Goal: Complete application form: Complete application form

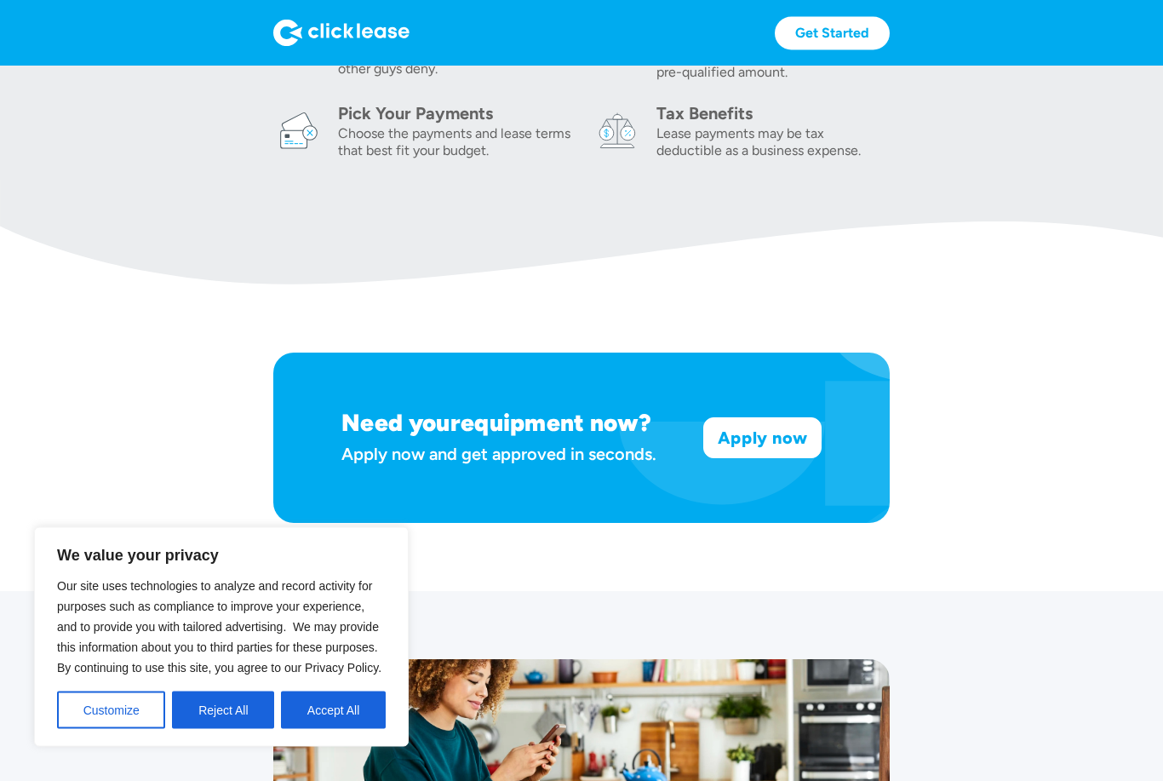
scroll to position [811, 0]
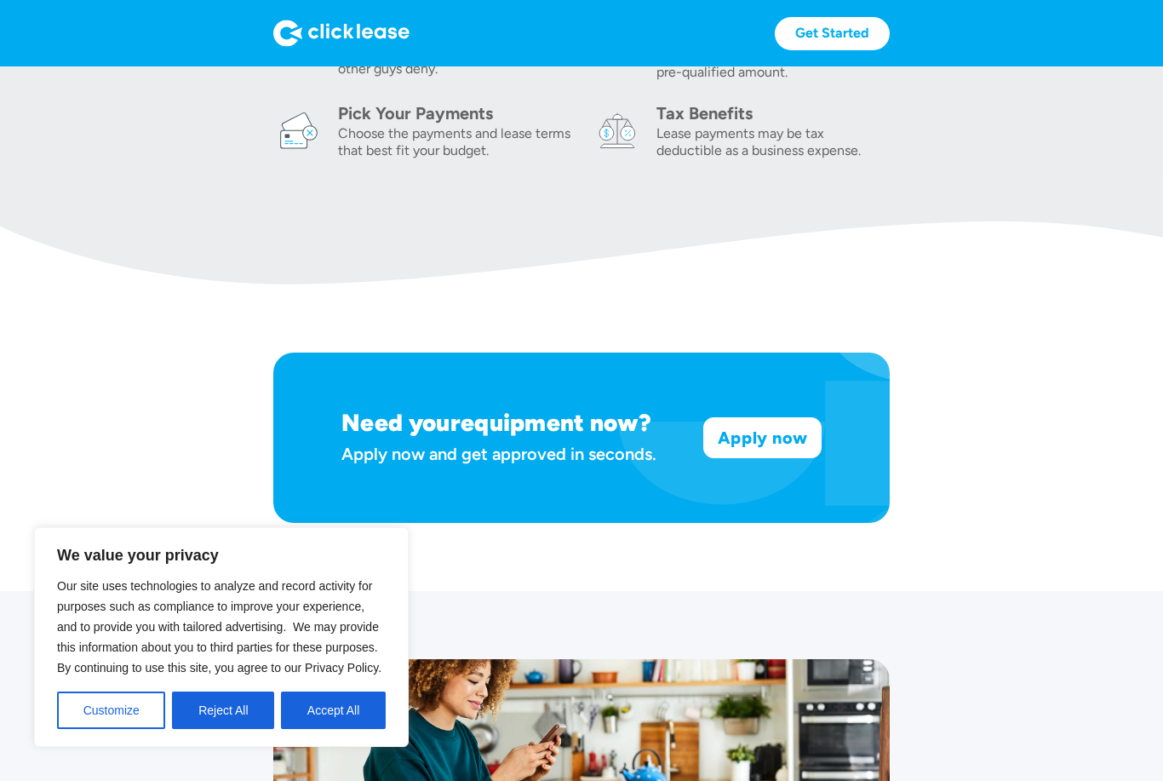
click at [230, 729] on button "Reject All" at bounding box center [223, 709] width 102 height 37
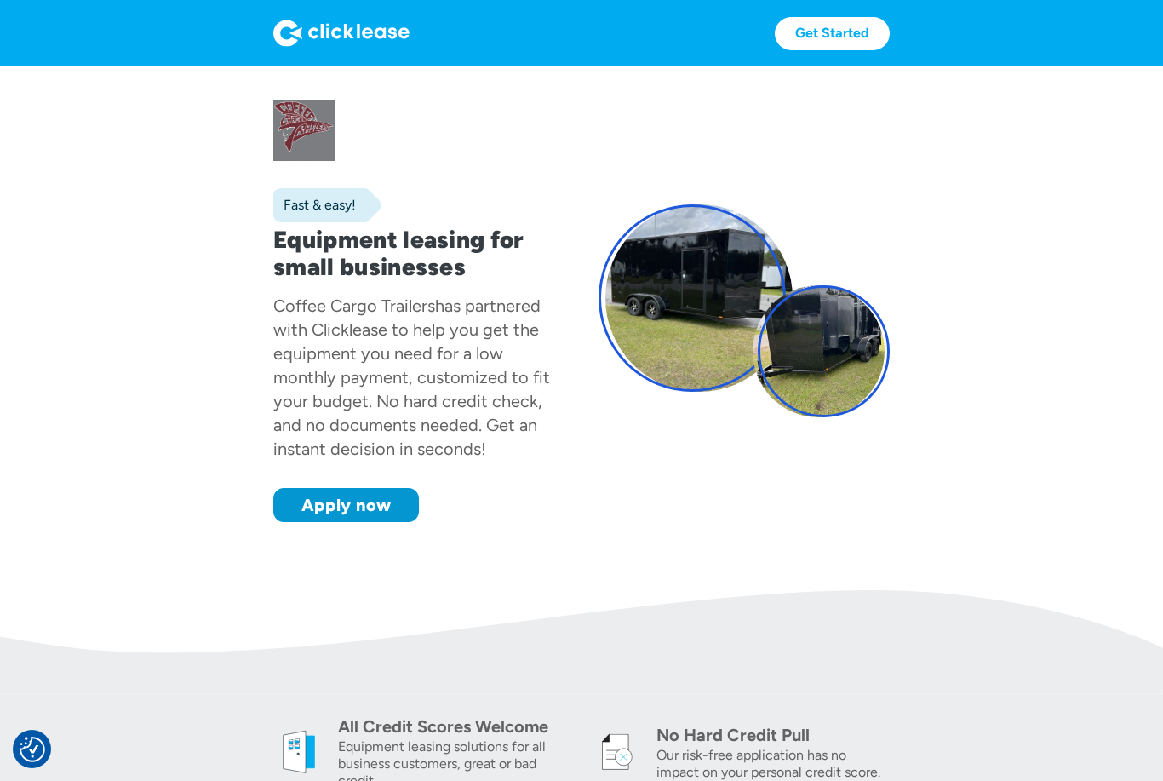
scroll to position [0, 0]
click at [143, 353] on section "Fast & easy! Equipment leasing for small businesses Coffee Cargo Trailers has p…" at bounding box center [581, 328] width 1163 height 524
click at [285, 132] on div at bounding box center [418, 130] width 291 height 61
click at [304, 130] on div at bounding box center [418, 130] width 291 height 61
click at [292, 138] on div at bounding box center [418, 130] width 291 height 61
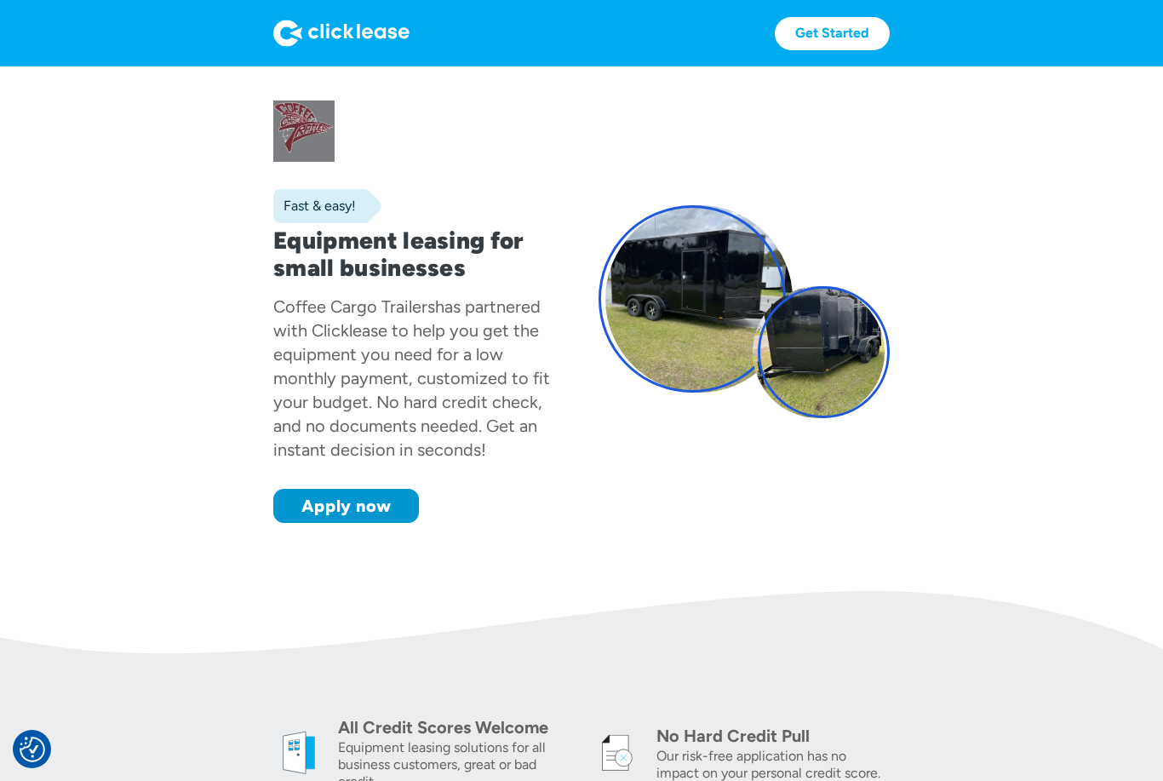
click at [331, 513] on link "Apply now" at bounding box center [346, 506] width 146 height 34
click at [289, 117] on div at bounding box center [418, 130] width 291 height 61
click at [295, 123] on div at bounding box center [418, 130] width 291 height 61
click at [316, 211] on div "Fast & easy!" at bounding box center [314, 205] width 83 height 17
click at [307, 509] on link "Apply now" at bounding box center [346, 506] width 146 height 34
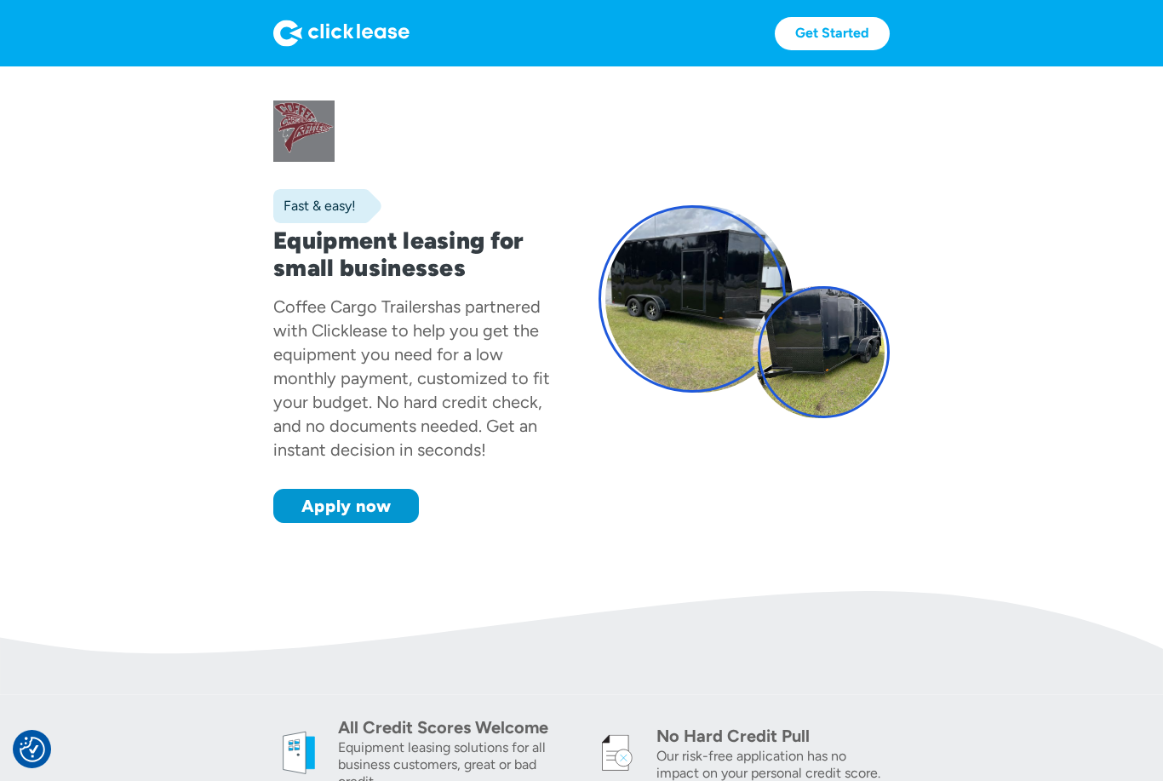
click at [825, 28] on link "Get Started" at bounding box center [832, 33] width 115 height 33
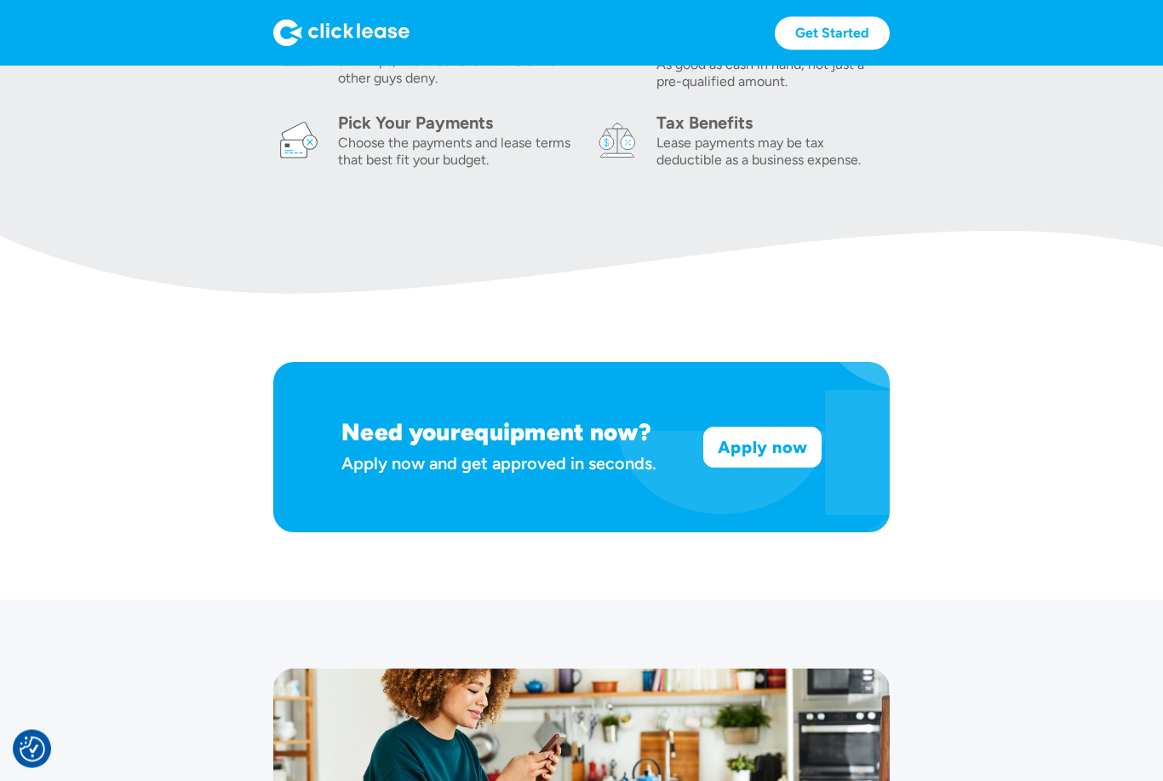
scroll to position [802, 0]
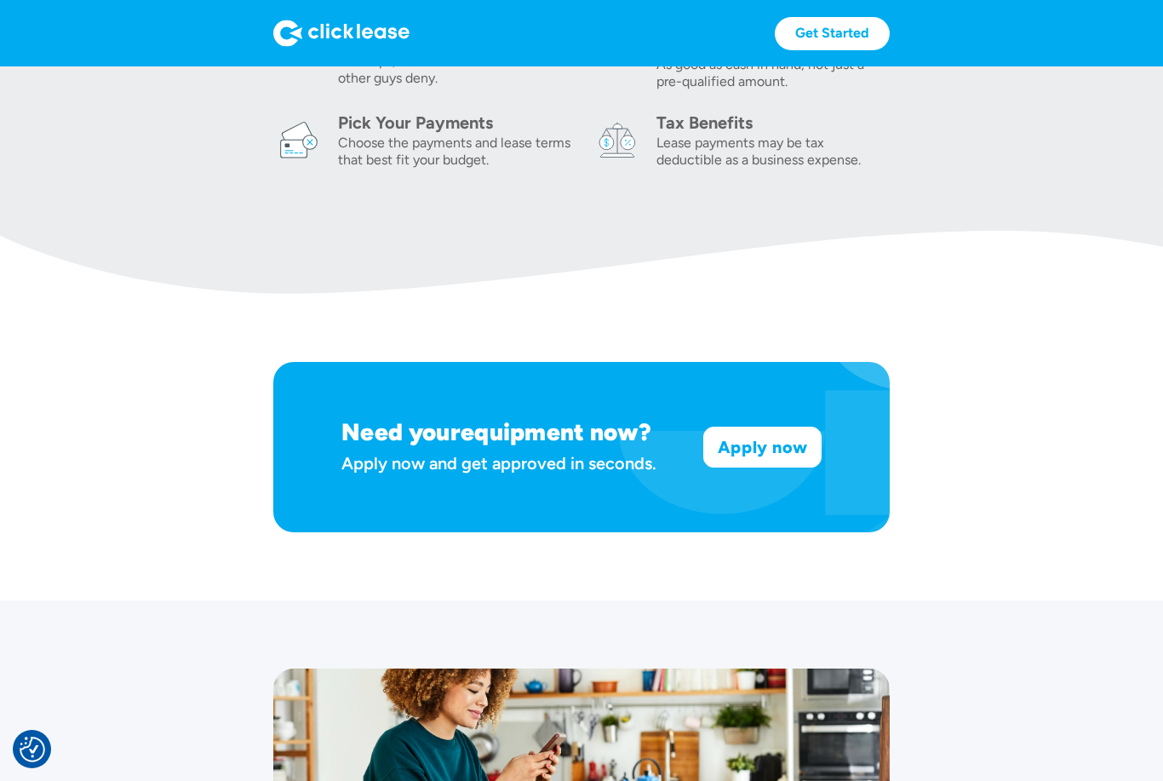
click at [767, 451] on link "Apply now" at bounding box center [762, 446] width 117 height 39
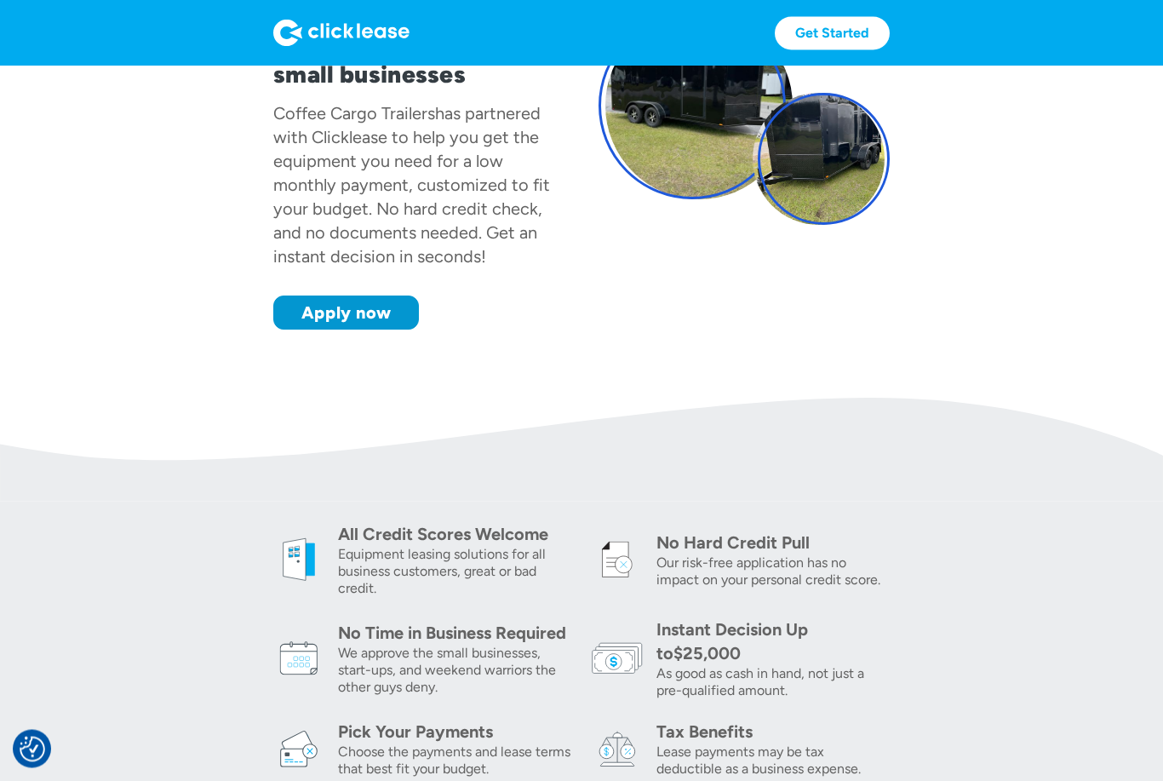
scroll to position [0, 0]
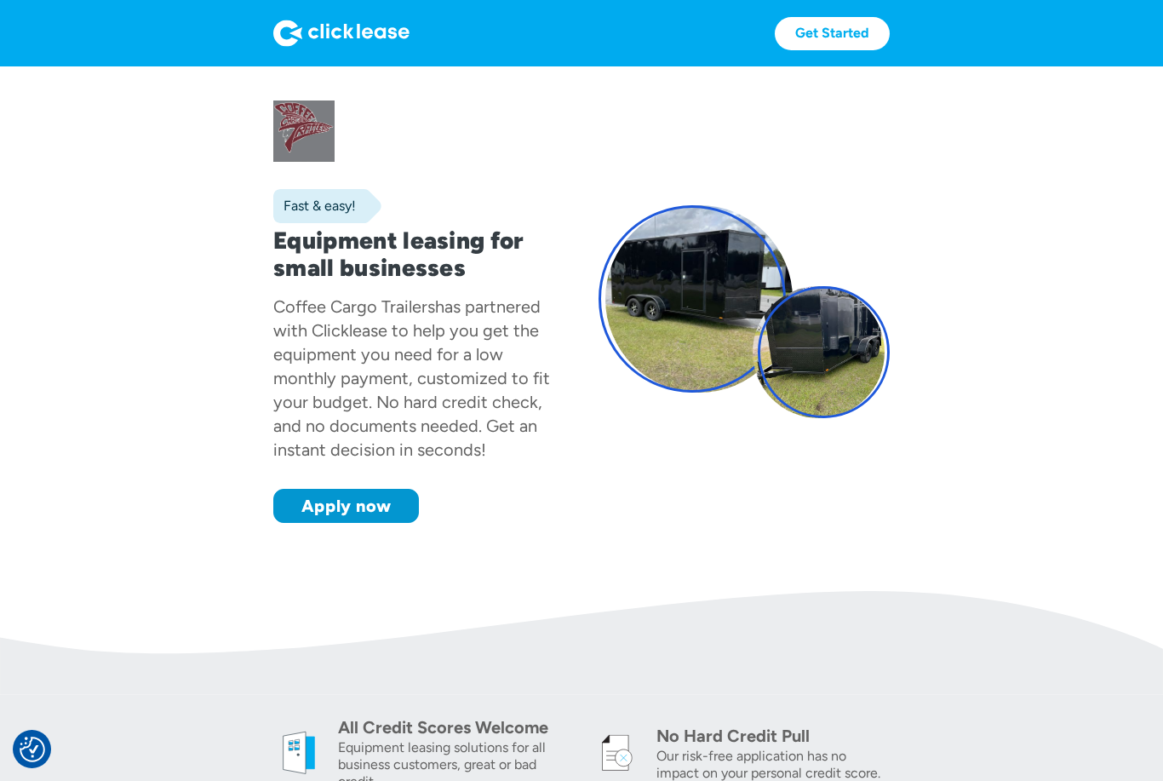
click at [330, 37] on img at bounding box center [341, 33] width 136 height 27
click at [311, 30] on img at bounding box center [341, 33] width 136 height 27
click at [310, 45] on img at bounding box center [341, 33] width 136 height 27
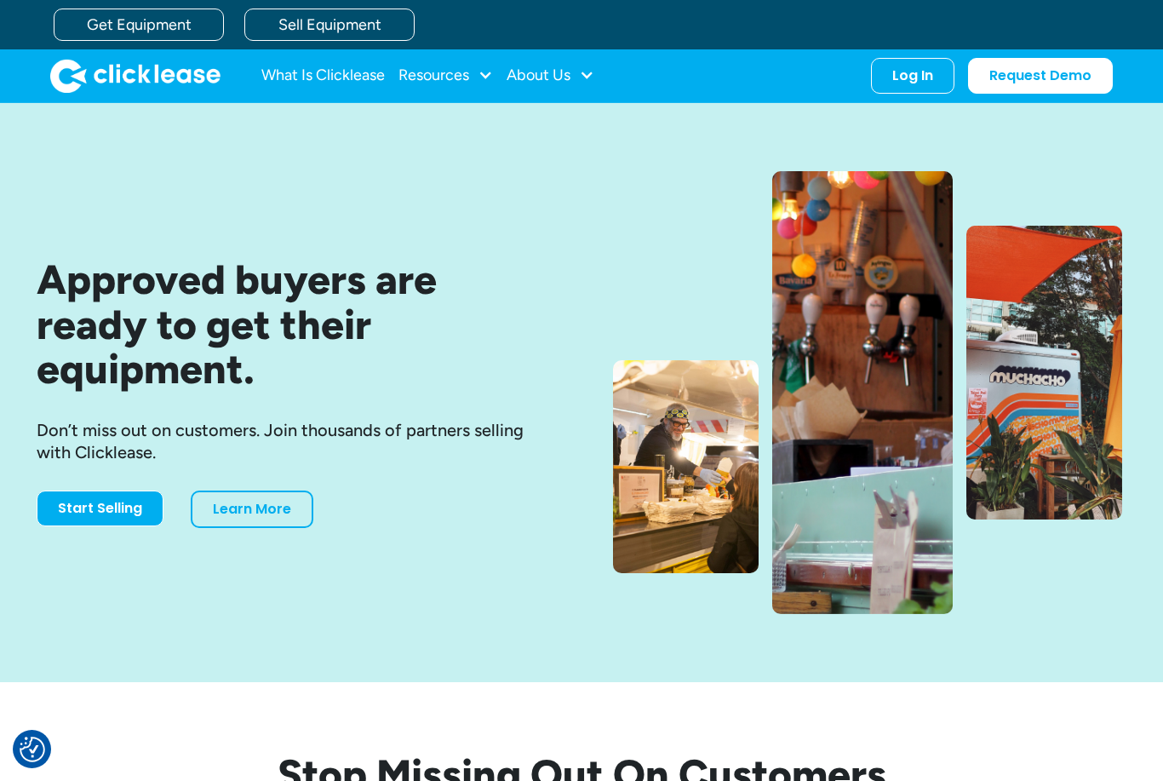
click at [127, 30] on link "Get Equipment" at bounding box center [139, 25] width 170 height 32
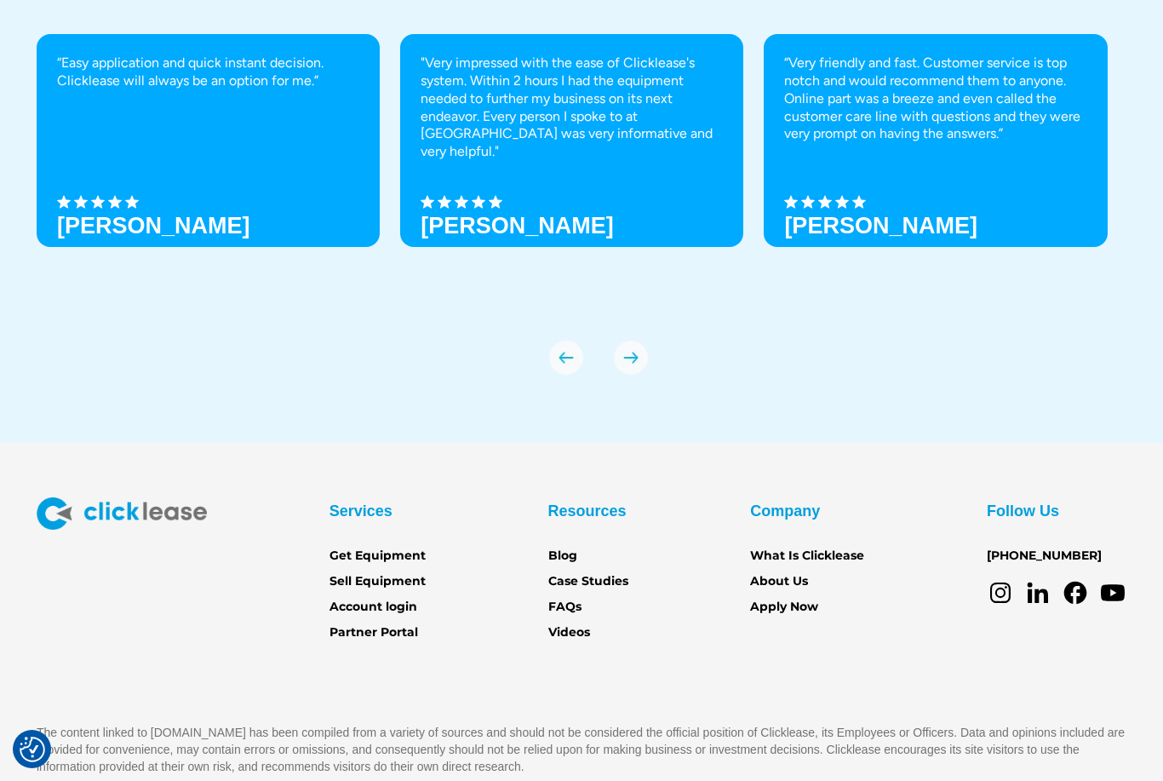
scroll to position [5822, 0]
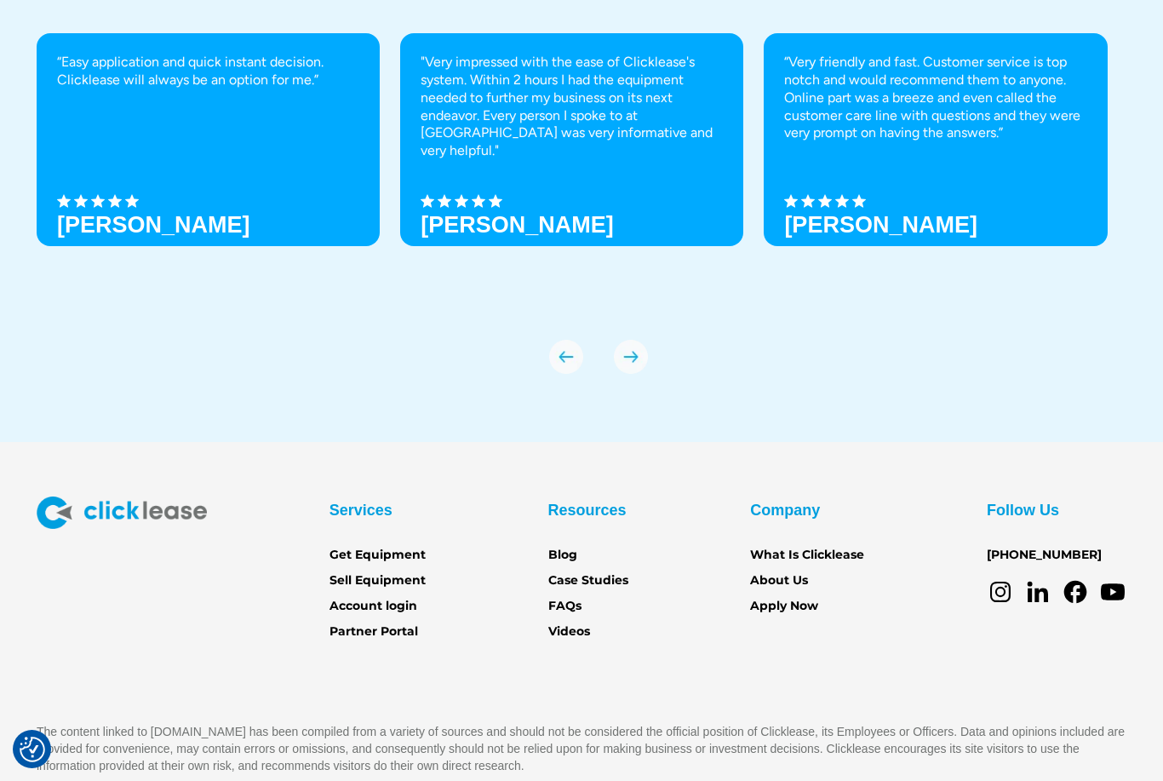
click at [354, 549] on link "Get Equipment" at bounding box center [377, 555] width 96 height 19
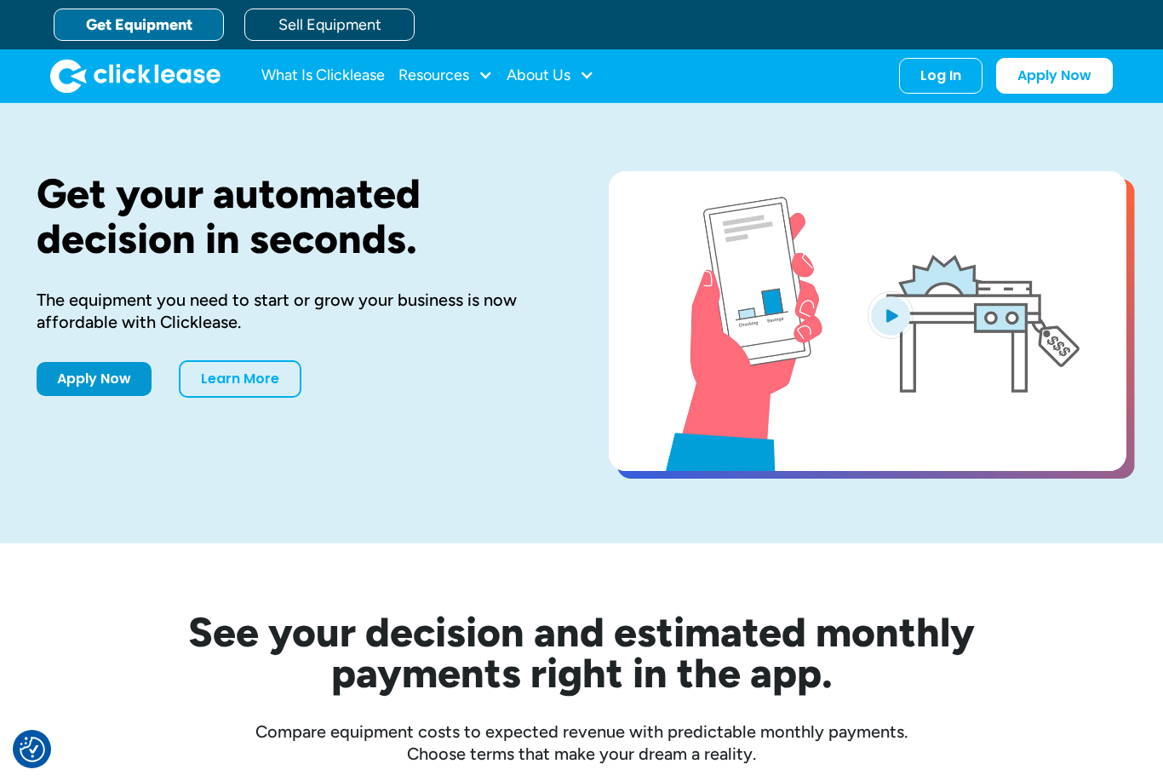
click at [116, 381] on link "Apply Now" at bounding box center [94, 379] width 115 height 34
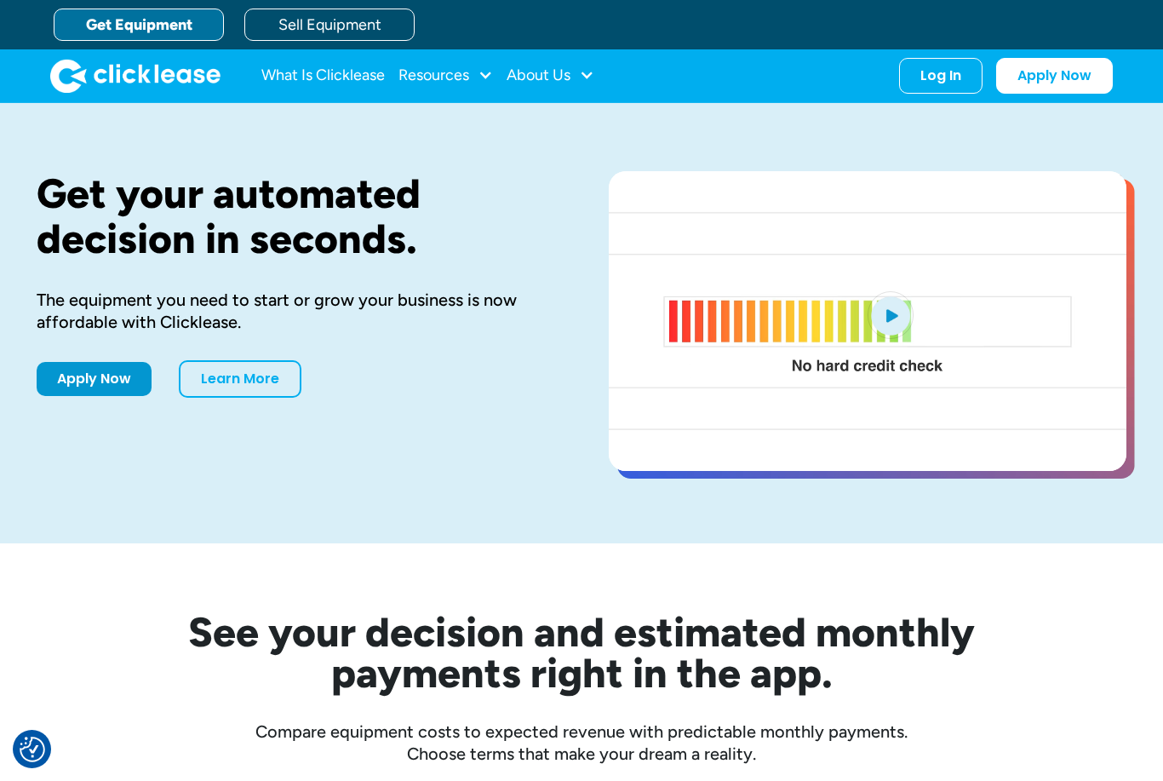
click at [347, 74] on link "What Is Clicklease" at bounding box center [322, 76] width 123 height 34
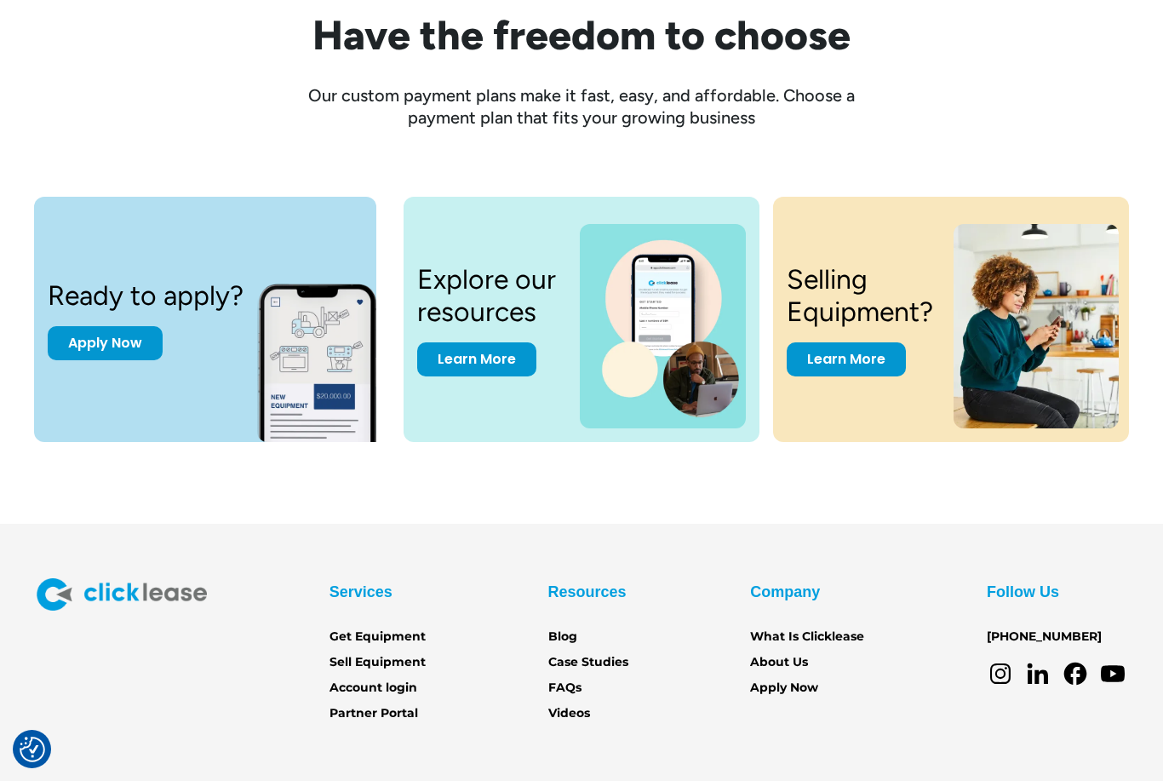
scroll to position [2214, 0]
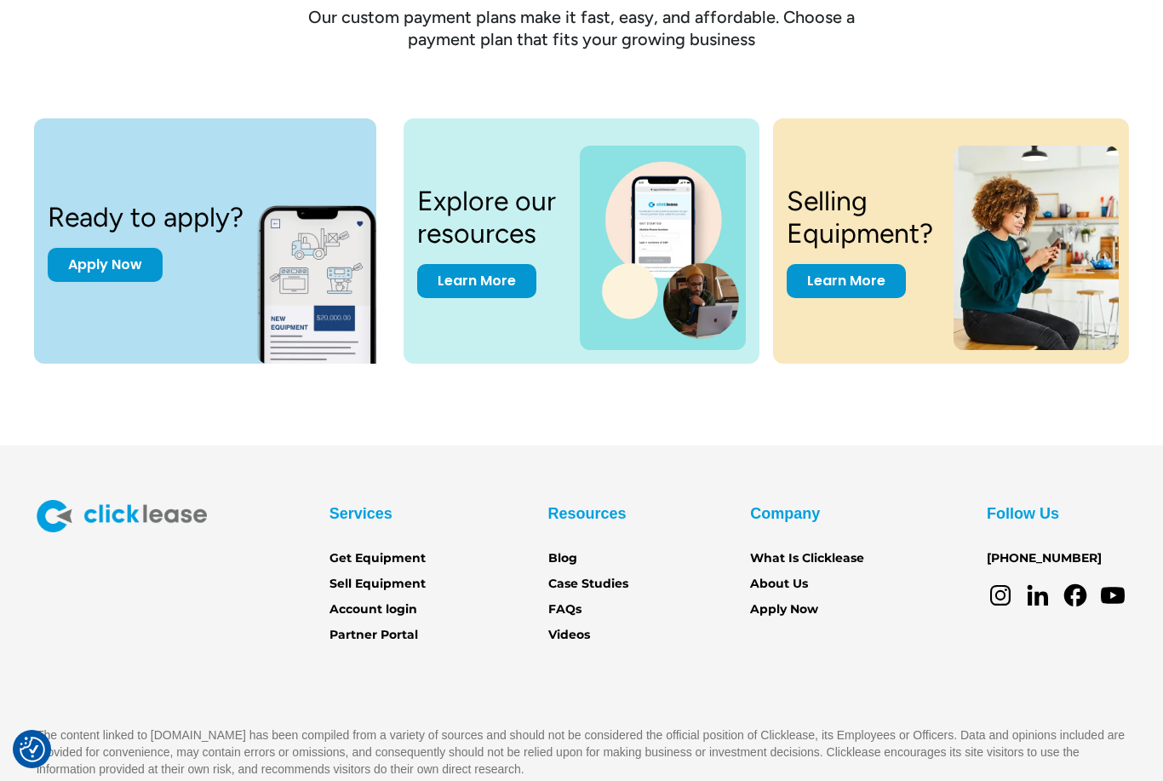
click at [356, 601] on link "Account login" at bounding box center [373, 609] width 88 height 19
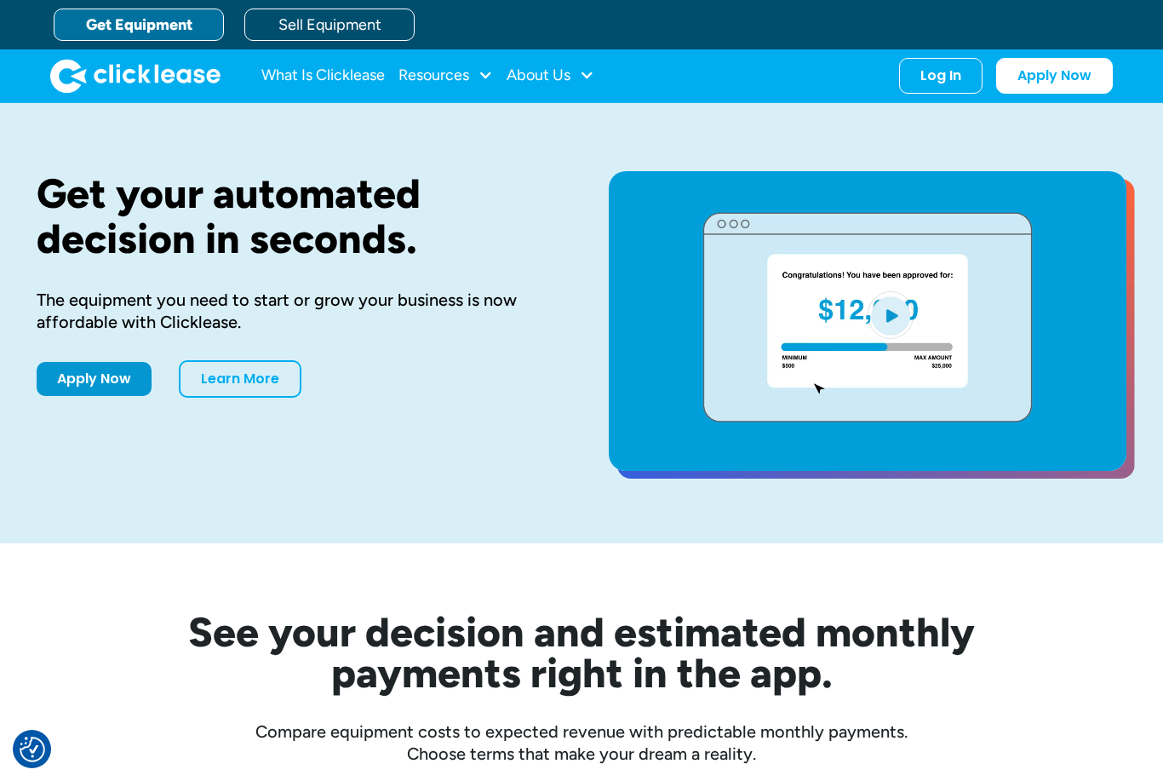
click at [120, 390] on link "Apply Now" at bounding box center [94, 379] width 115 height 34
